Goal: Check status: Check status

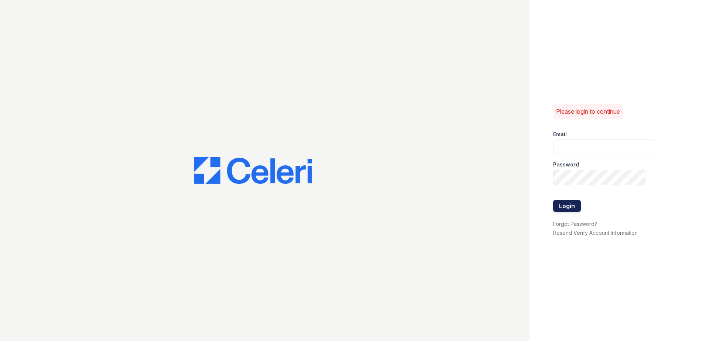
type input "[EMAIL_ADDRESS][DOMAIN_NAME]"
click at [568, 201] on button "Login" at bounding box center [567, 206] width 28 height 12
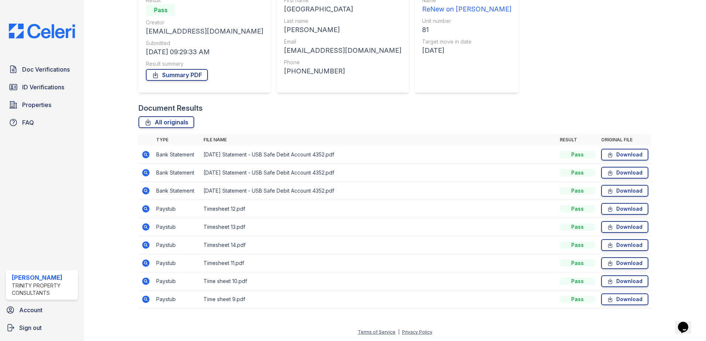
click at [143, 156] on icon at bounding box center [145, 154] width 7 height 7
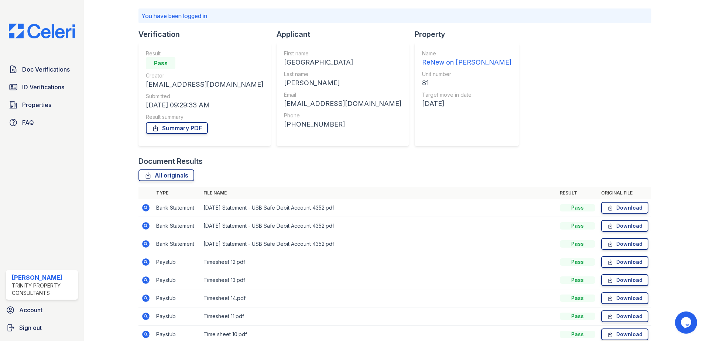
scroll to position [99, 0]
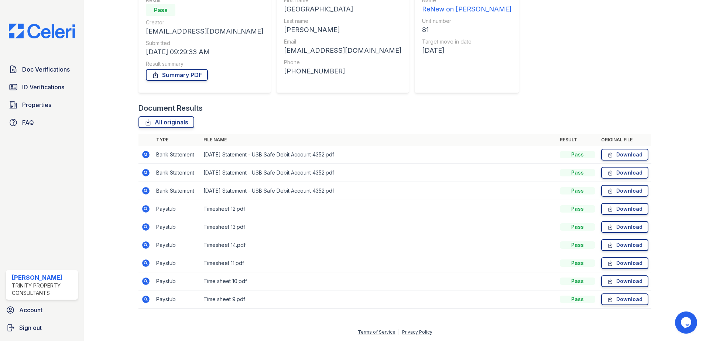
click at [142, 209] on icon at bounding box center [145, 208] width 7 height 7
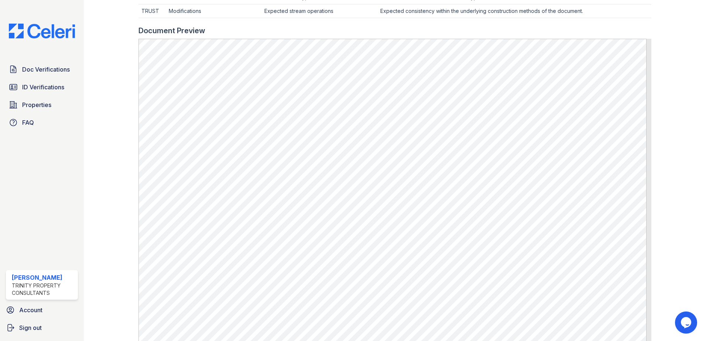
scroll to position [295, 0]
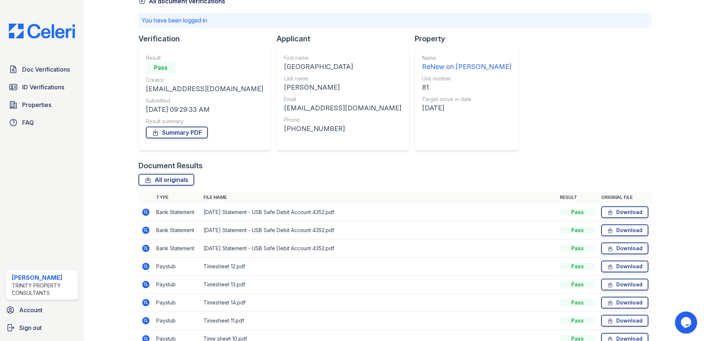
scroll to position [99, 0]
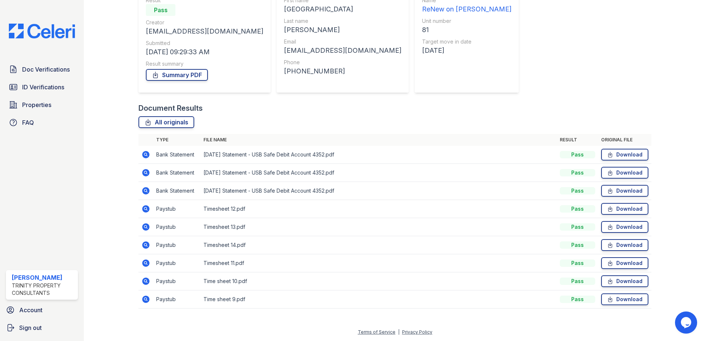
click at [146, 154] on icon at bounding box center [145, 154] width 9 height 9
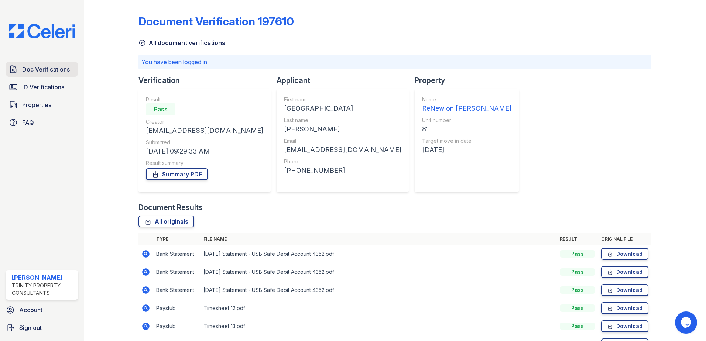
click at [47, 71] on span "Doc Verifications" at bounding box center [46, 69] width 48 height 9
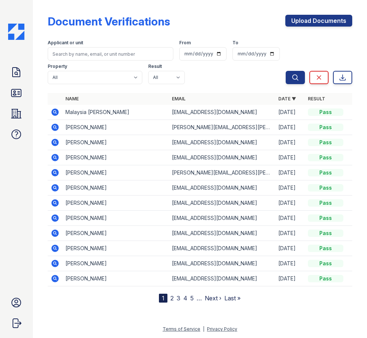
click at [55, 112] on icon at bounding box center [55, 112] width 2 height 2
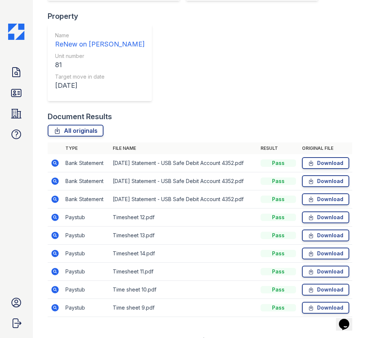
scroll to position [182, 0]
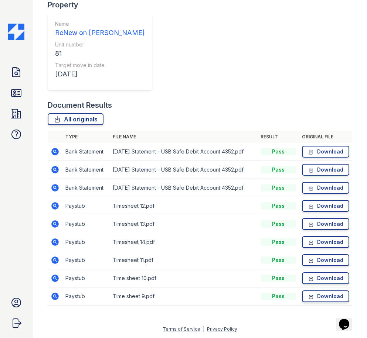
click at [52, 206] on icon at bounding box center [54, 205] width 7 height 7
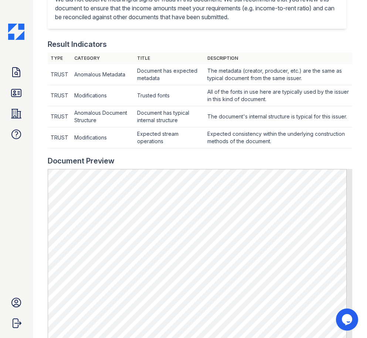
scroll to position [258, 0]
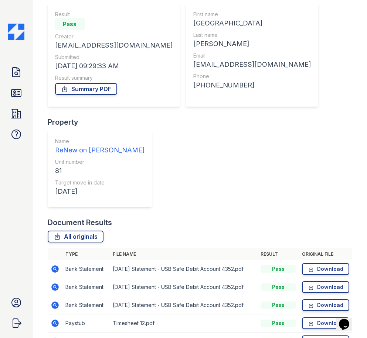
scroll to position [148, 0]
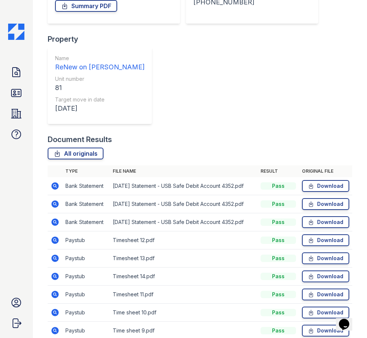
click at [57, 259] on icon at bounding box center [54, 258] width 7 height 7
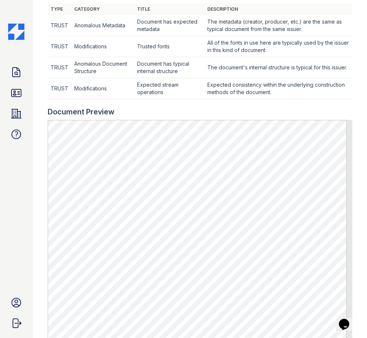
scroll to position [258, 0]
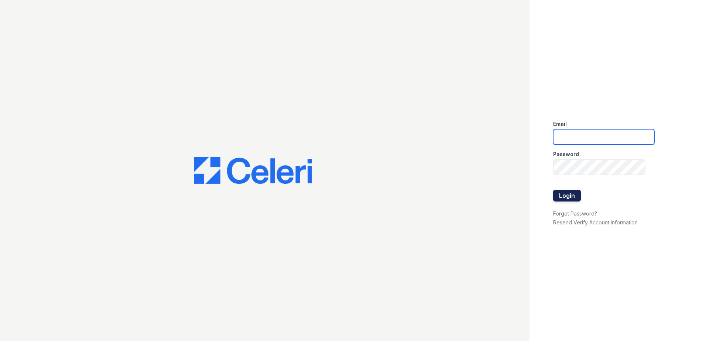
type input "[EMAIL_ADDRESS][DOMAIN_NAME]"
drag, startPoint x: 562, startPoint y: 198, endPoint x: 553, endPoint y: 195, distance: 9.0
click at [562, 198] on button "Login" at bounding box center [567, 196] width 28 height 12
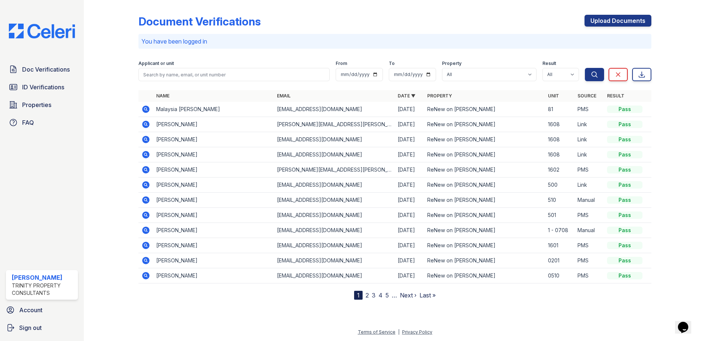
click at [147, 109] on icon at bounding box center [145, 109] width 7 height 7
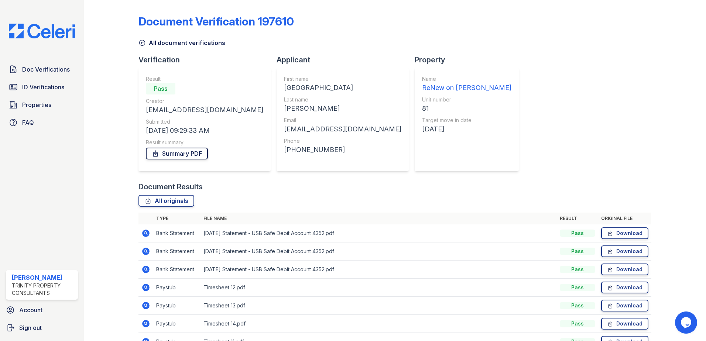
click at [176, 157] on link "Summary PDF" at bounding box center [177, 154] width 62 height 12
click at [32, 71] on span "Doc Verifications" at bounding box center [46, 69] width 48 height 9
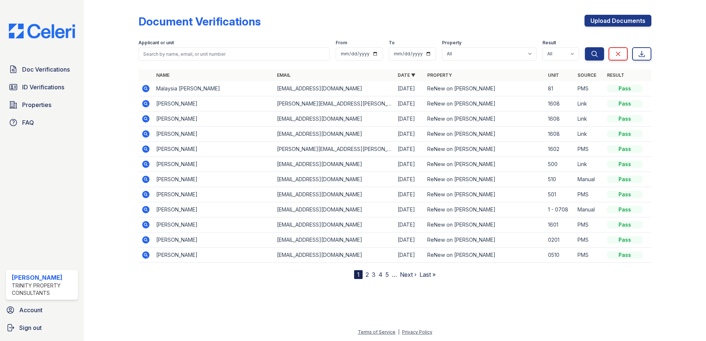
click at [152, 88] on td at bounding box center [145, 88] width 15 height 15
click at [144, 88] on icon at bounding box center [145, 88] width 7 height 7
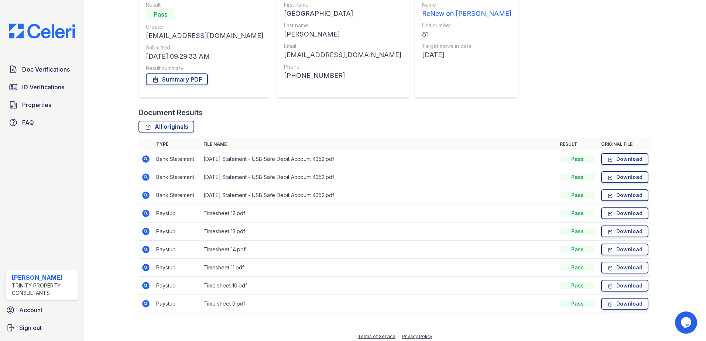
scroll to position [79, 0]
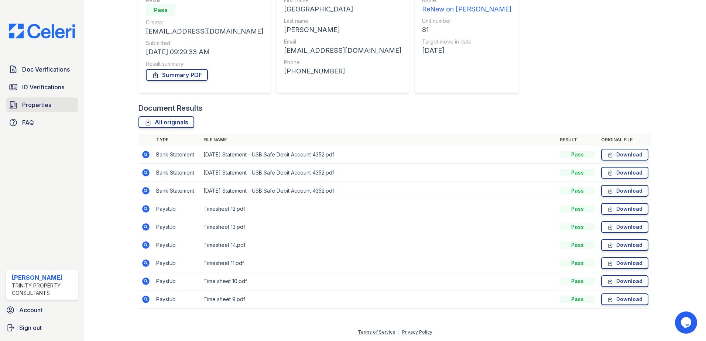
drag, startPoint x: 104, startPoint y: 159, endPoint x: 54, endPoint y: 105, distance: 73.7
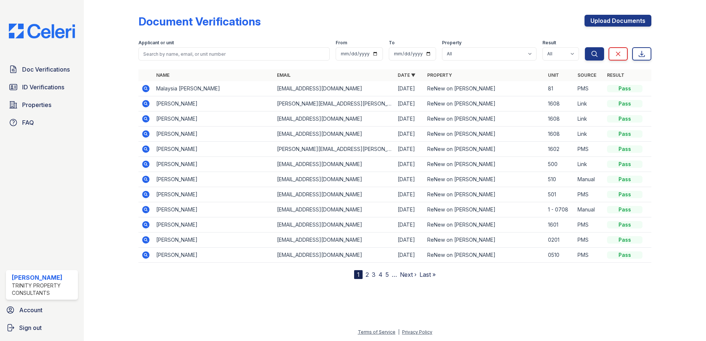
click at [41, 96] on div "Doc Verifications ID Verifications Properties FAQ" at bounding box center [42, 96] width 78 height 68
click at [38, 90] on span "ID Verifications" at bounding box center [43, 87] width 42 height 9
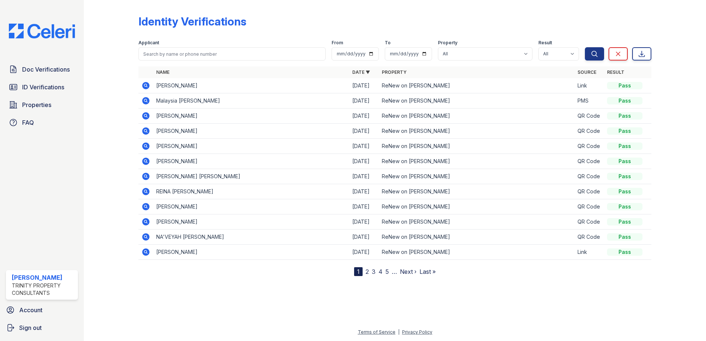
click at [144, 102] on icon at bounding box center [145, 100] width 7 height 7
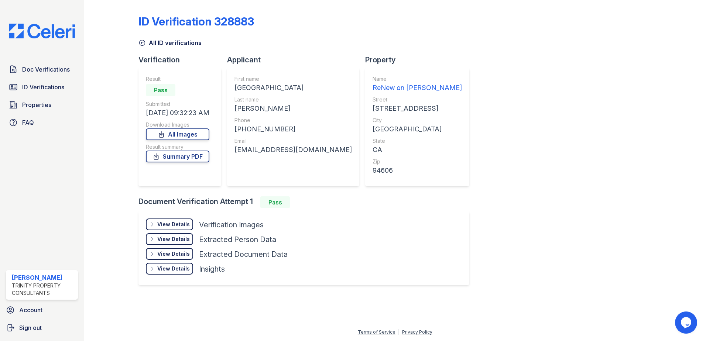
click at [175, 219] on div "View Details Details Hide Details Details Verification Images Face Open Documen…" at bounding box center [303, 248] width 331 height 74
click at [175, 219] on div "View Details Details" at bounding box center [169, 225] width 47 height 12
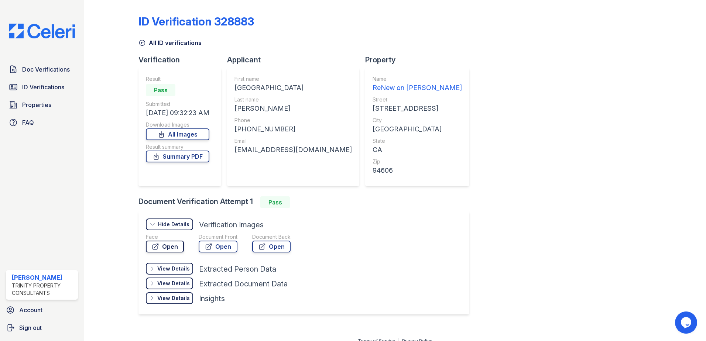
click at [176, 247] on link "Open" at bounding box center [165, 247] width 38 height 12
click at [40, 85] on span "ID Verifications" at bounding box center [43, 87] width 42 height 9
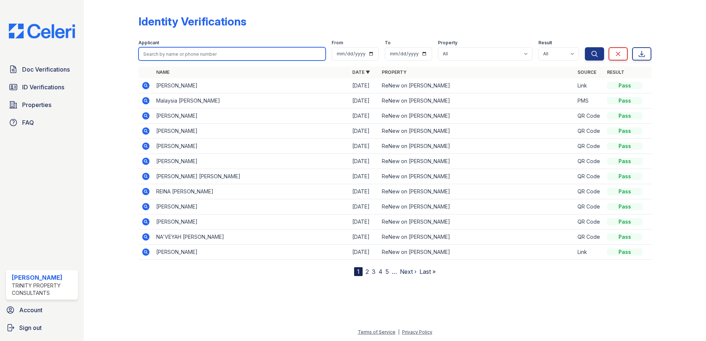
click at [229, 55] on input "search" at bounding box center [231, 53] width 187 height 13
type input "tasha"
click at [585, 47] on button "Search" at bounding box center [594, 53] width 19 height 13
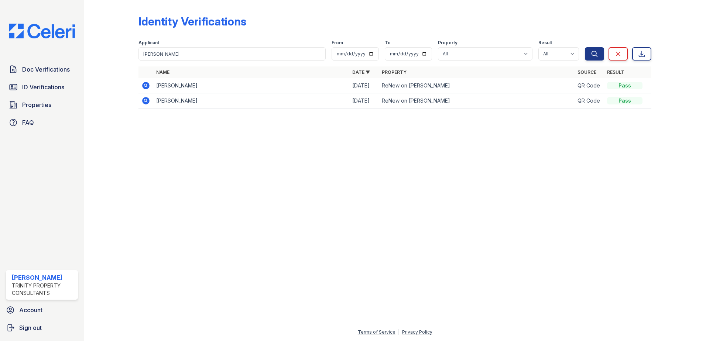
click at [273, 186] on div at bounding box center [395, 228] width 599 height 200
